Goal: Find contact information: Find contact information

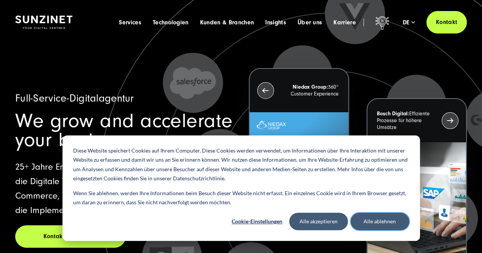
click at [370, 220] on button "Alle ablehnen" at bounding box center [380, 222] width 59 height 18
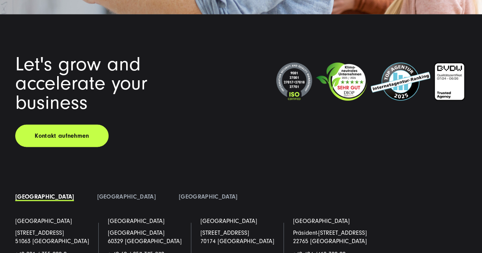
scroll to position [5107, 0]
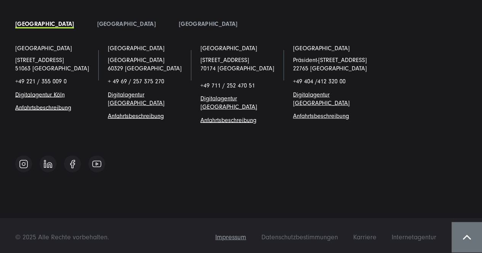
click at [221, 234] on span "Impressum" at bounding box center [230, 238] width 31 height 8
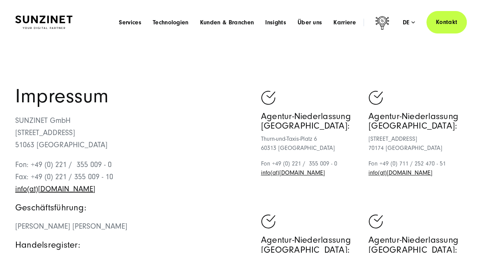
drag, startPoint x: 75, startPoint y: 132, endPoint x: 13, endPoint y: 135, distance: 63.0
click at [13, 135] on div "Impressum SUNZINET GmbH [STREET_ADDRESS][GEOGRAPHIC_DATA]: +49 (0) 221 / 355 00…" at bounding box center [241, 250] width 482 height 326
copy p "[STREET_ADDRESS]"
click at [314, 20] on span "Über uns" at bounding box center [310, 23] width 25 height 8
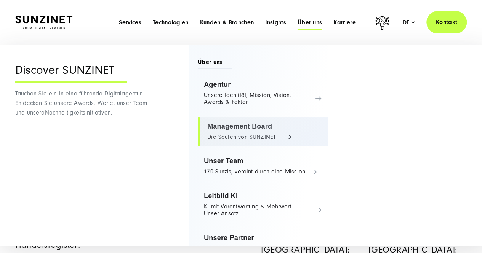
click at [238, 129] on link "Management Board Die Säulen von SUNZINET" at bounding box center [263, 131] width 130 height 29
